Goal: Task Accomplishment & Management: Use online tool/utility

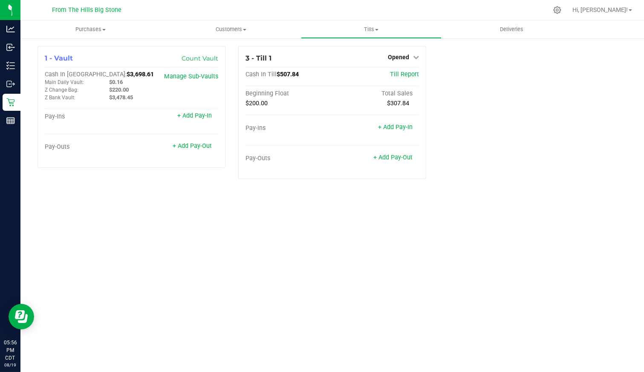
click at [414, 55] on icon at bounding box center [416, 57] width 6 height 6
click at [401, 72] on link "Close Till" at bounding box center [399, 75] width 23 height 7
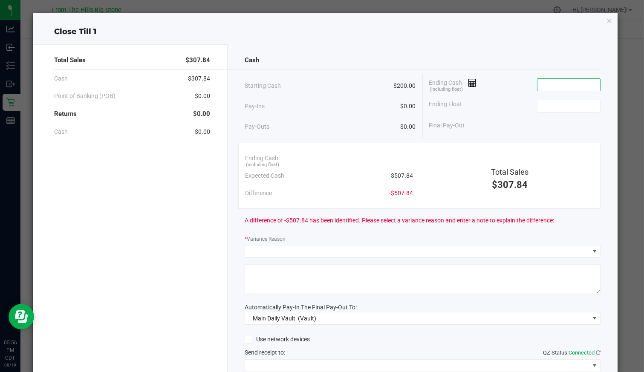
click at [555, 83] on input at bounding box center [568, 85] width 63 height 12
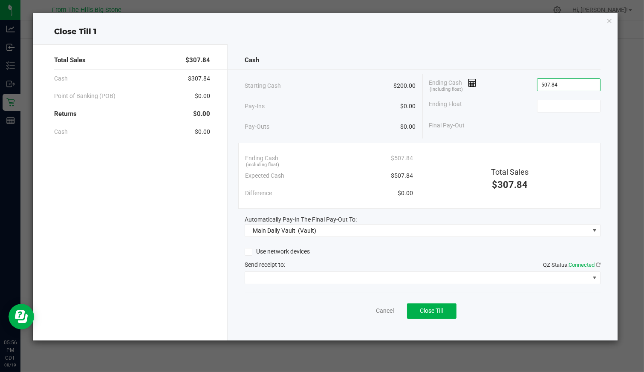
type input "$507.84"
click at [570, 103] on input at bounding box center [568, 106] width 63 height 12
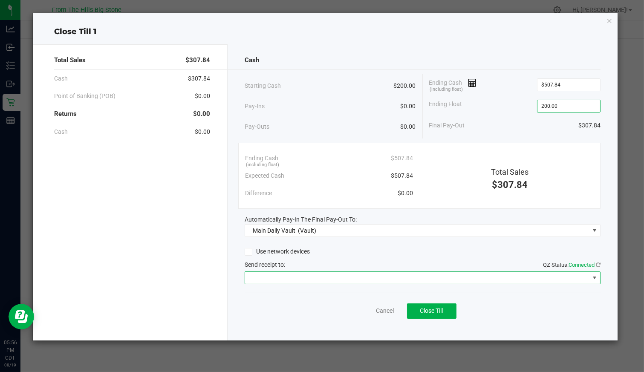
type input "$200.00"
click at [492, 280] on span at bounding box center [417, 278] width 344 height 12
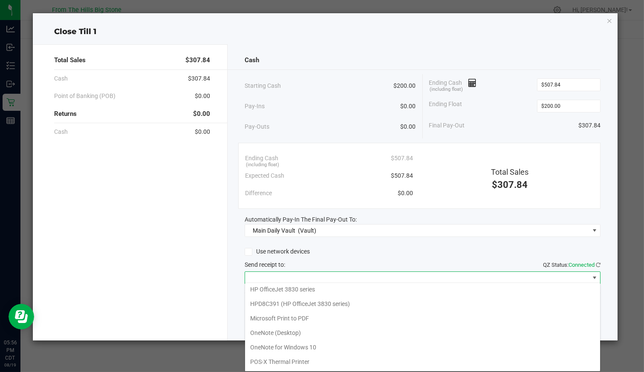
scroll to position [41, 0]
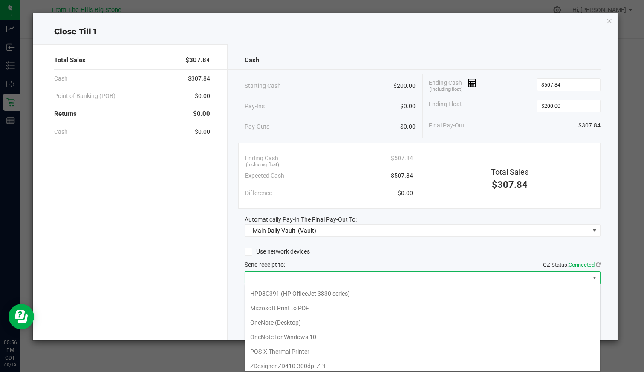
click at [311, 350] on Printer "POS-X Thermal Printer" at bounding box center [422, 351] width 355 height 14
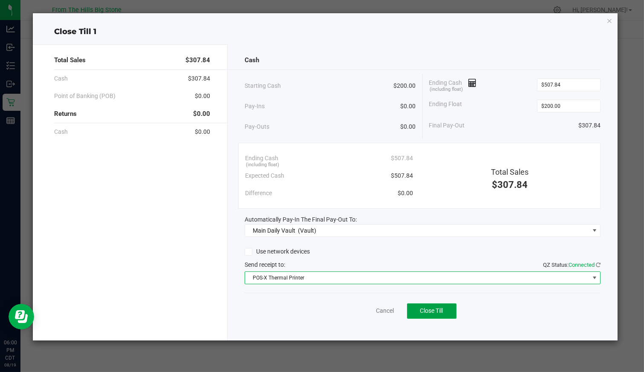
click at [424, 310] on span "Close Till" at bounding box center [431, 310] width 23 height 7
